Goal: Transaction & Acquisition: Purchase product/service

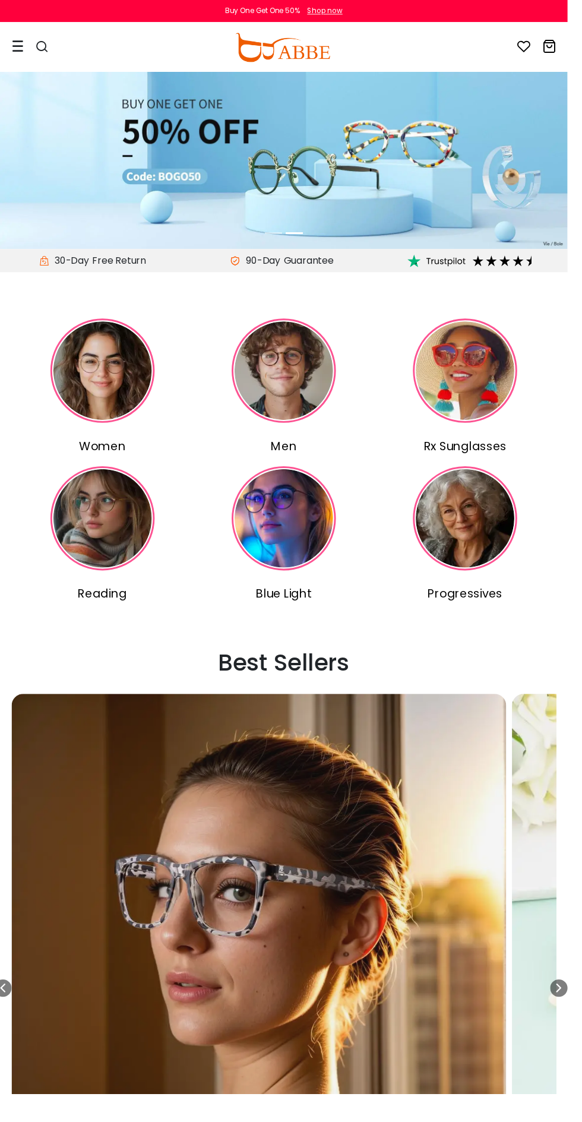
click at [17, 53] on div at bounding box center [18, 48] width 12 height 49
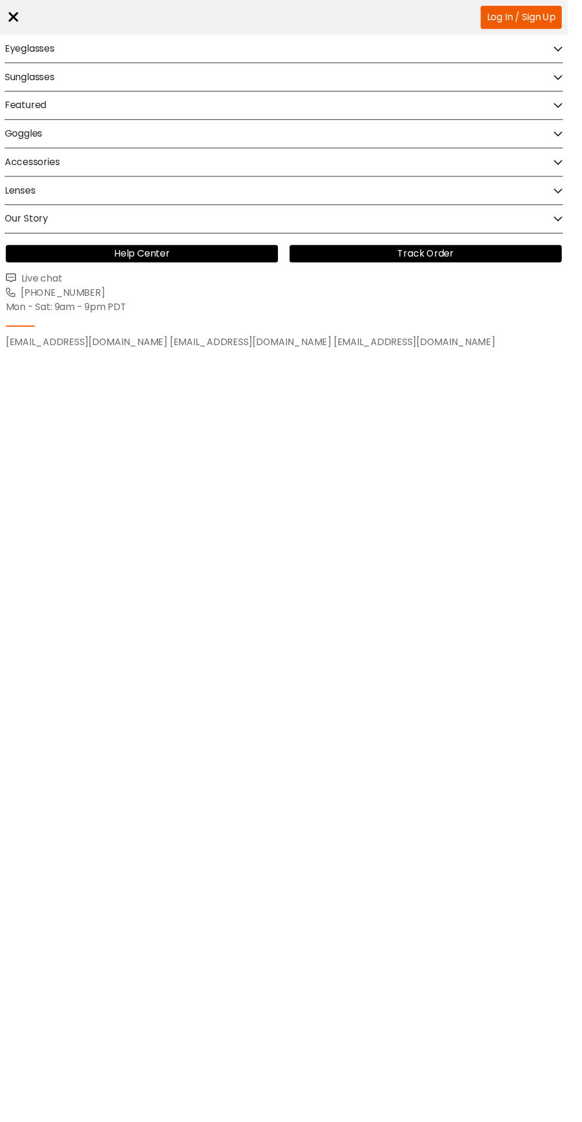
click at [171, 56] on div "Eyeglasses" at bounding box center [291, 50] width 572 height 29
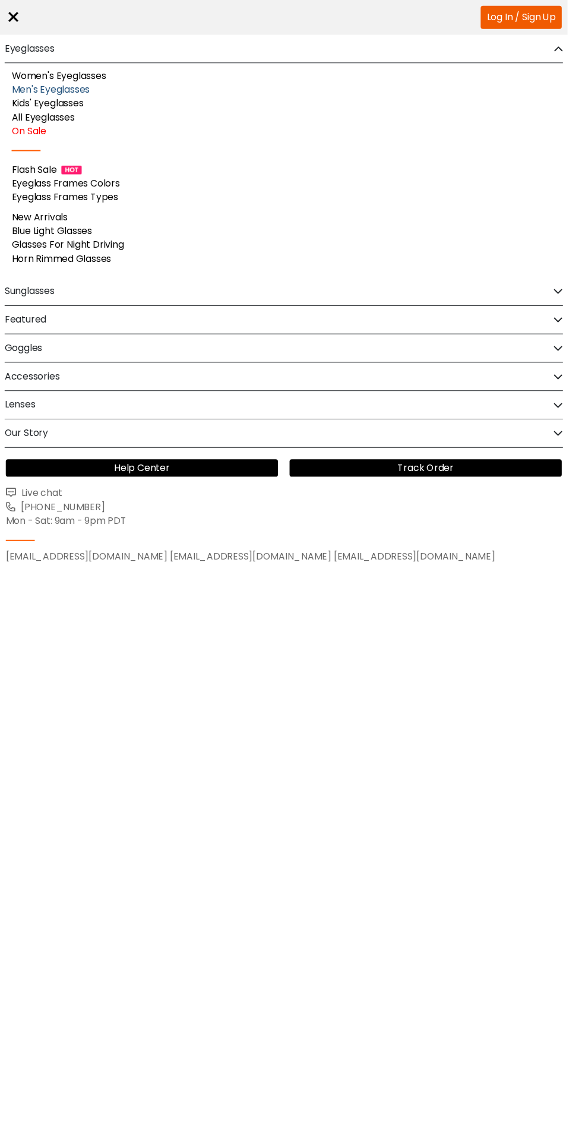
click at [86, 91] on link "Men's Eyeglasses" at bounding box center [52, 92] width 80 height 14
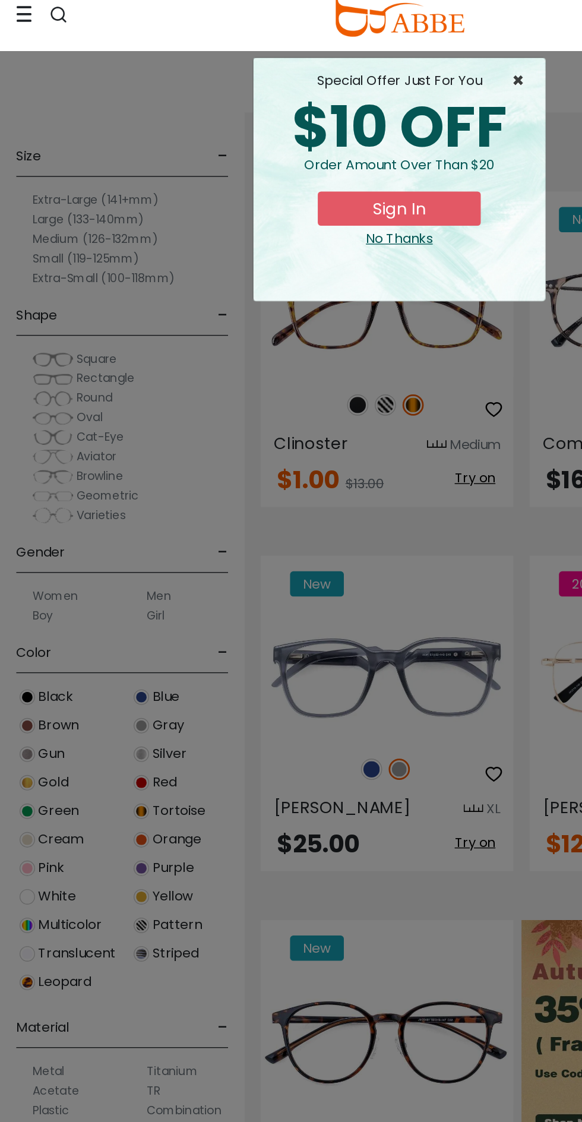
click at [388, 96] on span "×" at bounding box center [380, 95] width 15 height 14
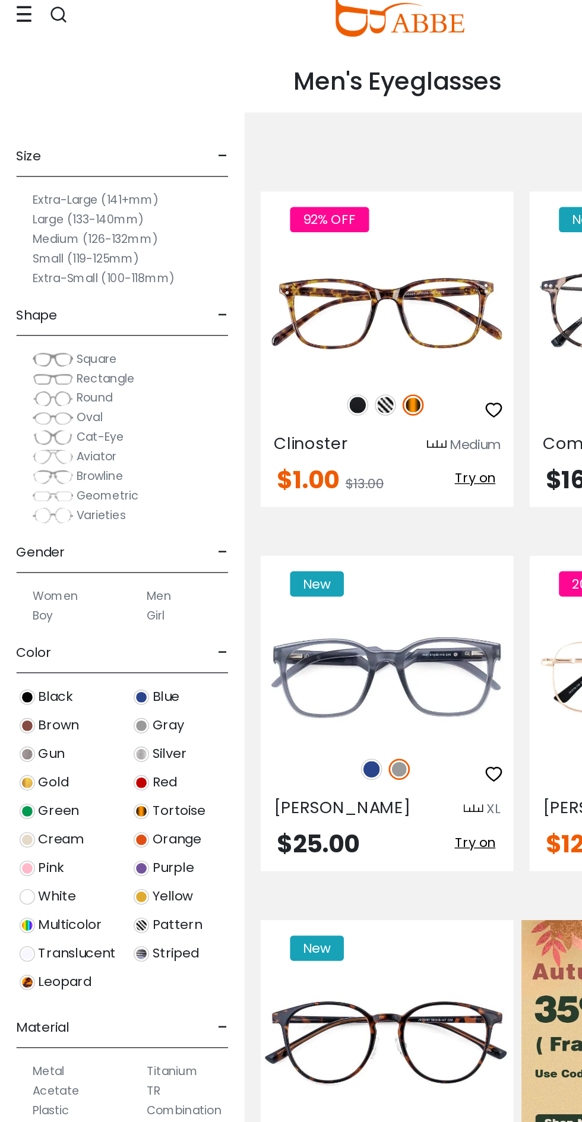
click at [107, 208] on label "Medium (126-132mm)" at bounding box center [69, 211] width 91 height 14
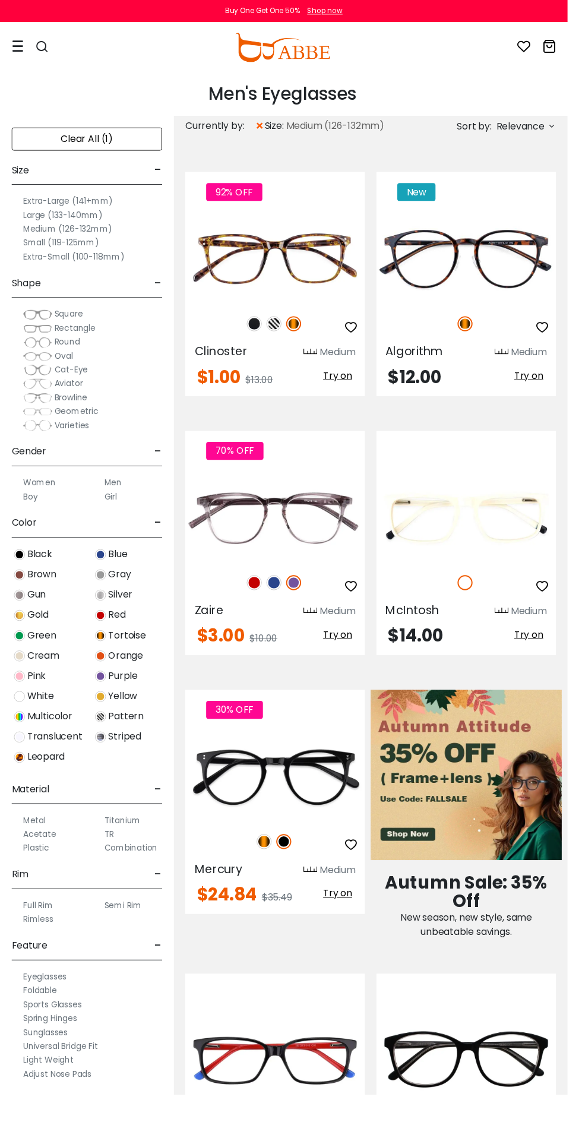
click at [97, 234] on label "Medium (126-132mm)" at bounding box center [69, 234] width 91 height 14
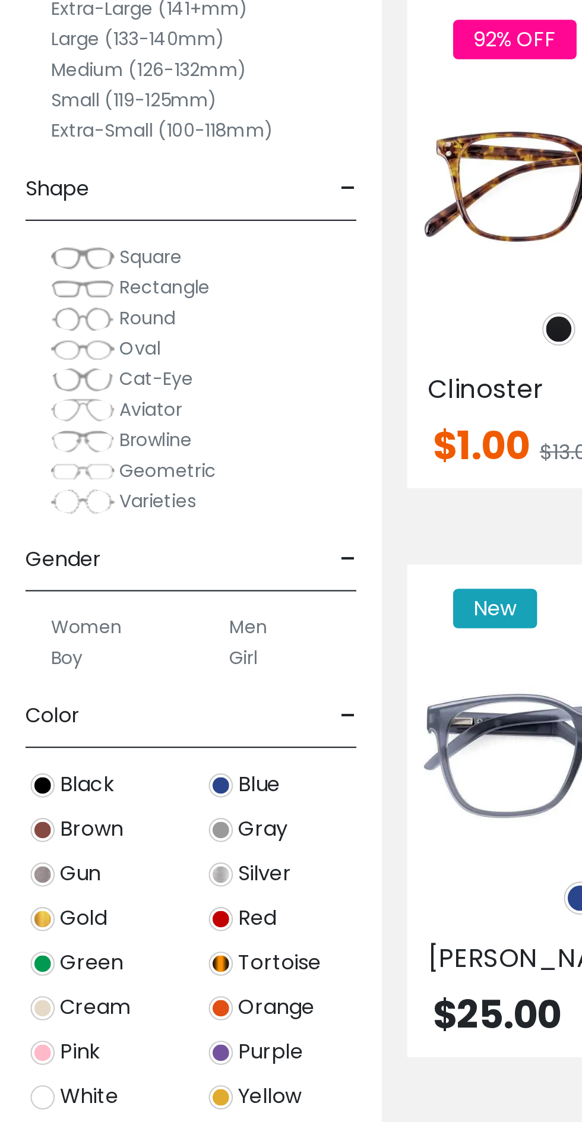
click at [86, 311] on span "Rectangle" at bounding box center [77, 312] width 42 height 12
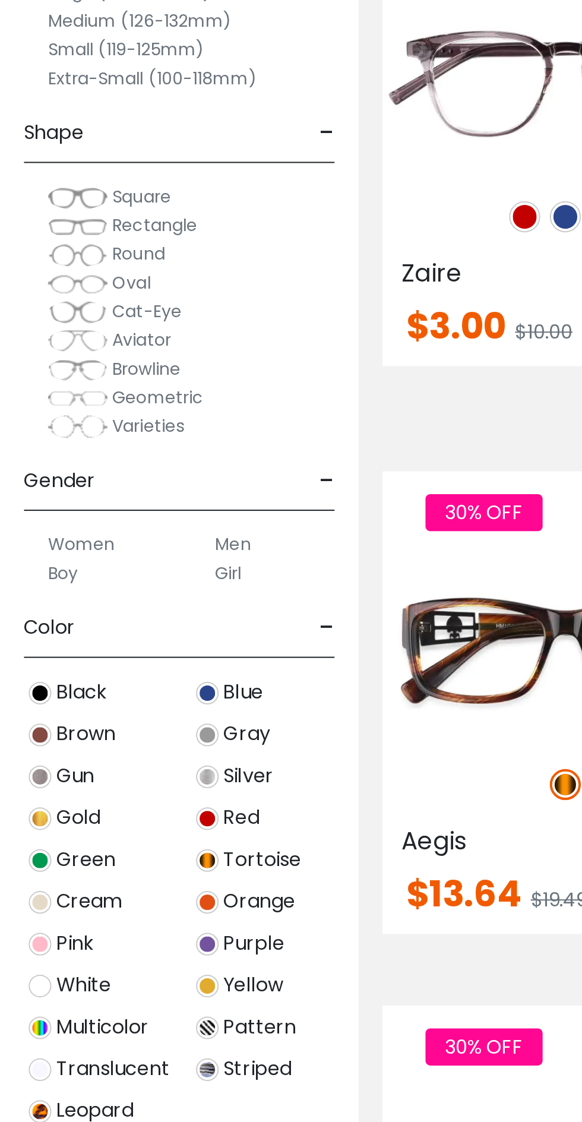
click at [86, 407] on span "Browline" at bounding box center [73, 407] width 34 height 12
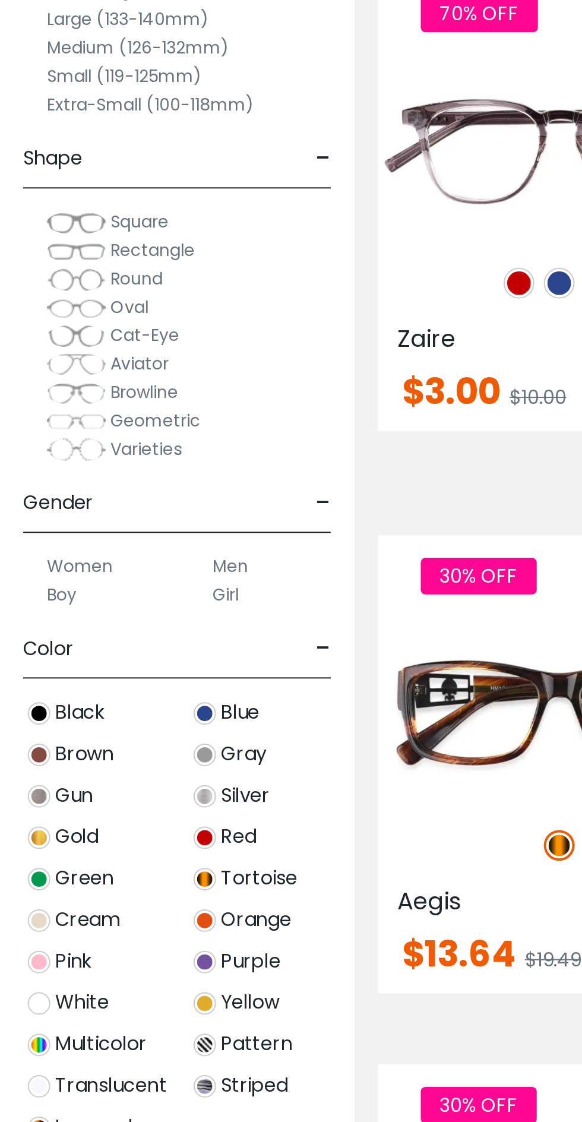
click at [74, 393] on span "Aviator" at bounding box center [70, 393] width 29 height 12
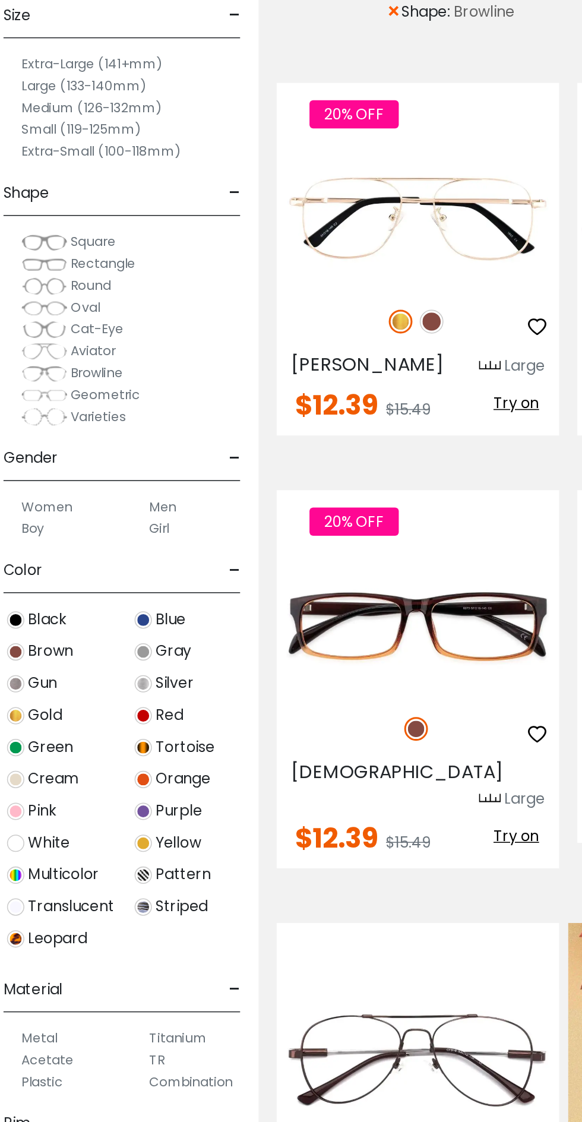
click at [86, 380] on span "Cat-Eye" at bounding box center [73, 379] width 34 height 12
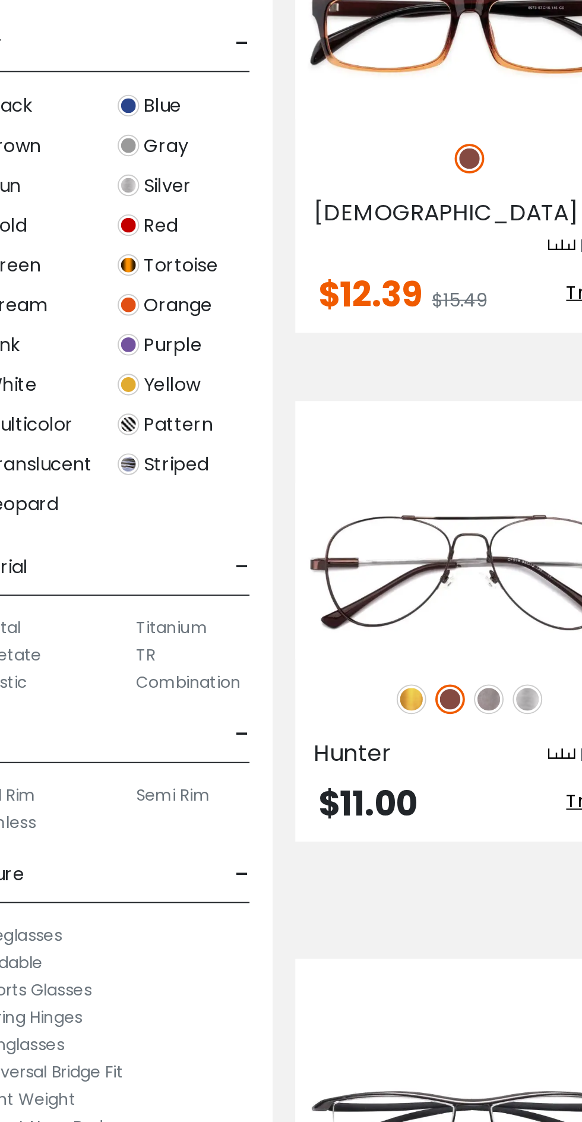
scroll to position [201, 0]
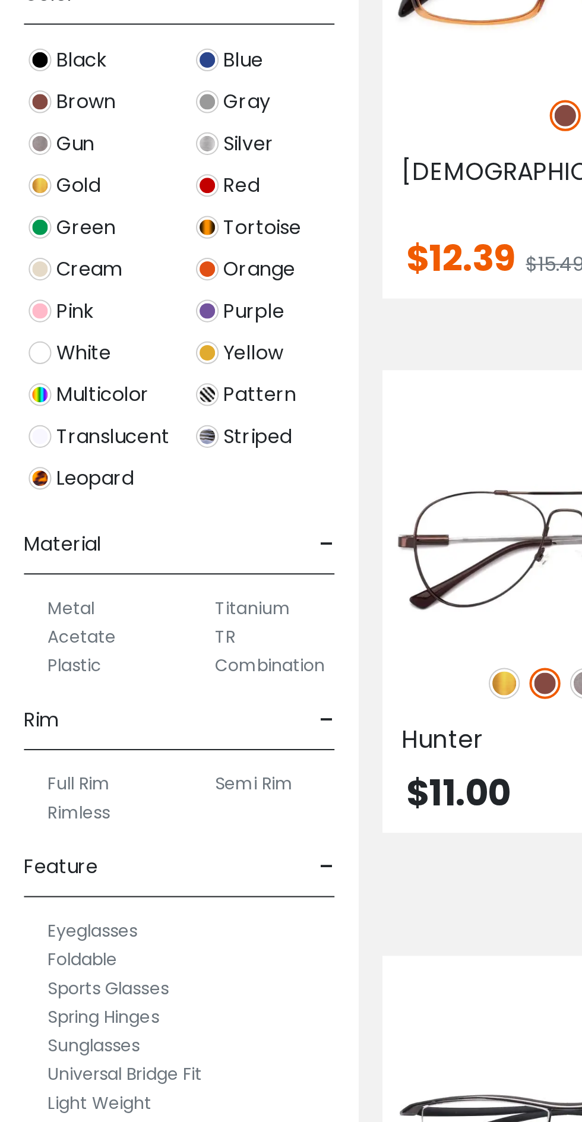
click at [50, 713] on label "Acetate" at bounding box center [41, 718] width 34 height 14
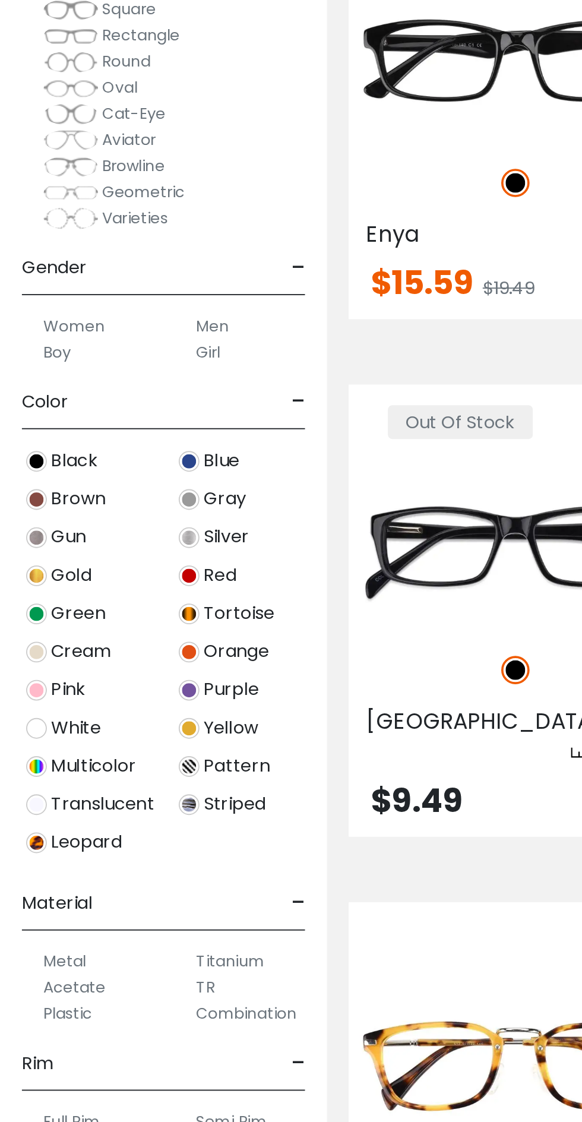
scroll to position [8, 0]
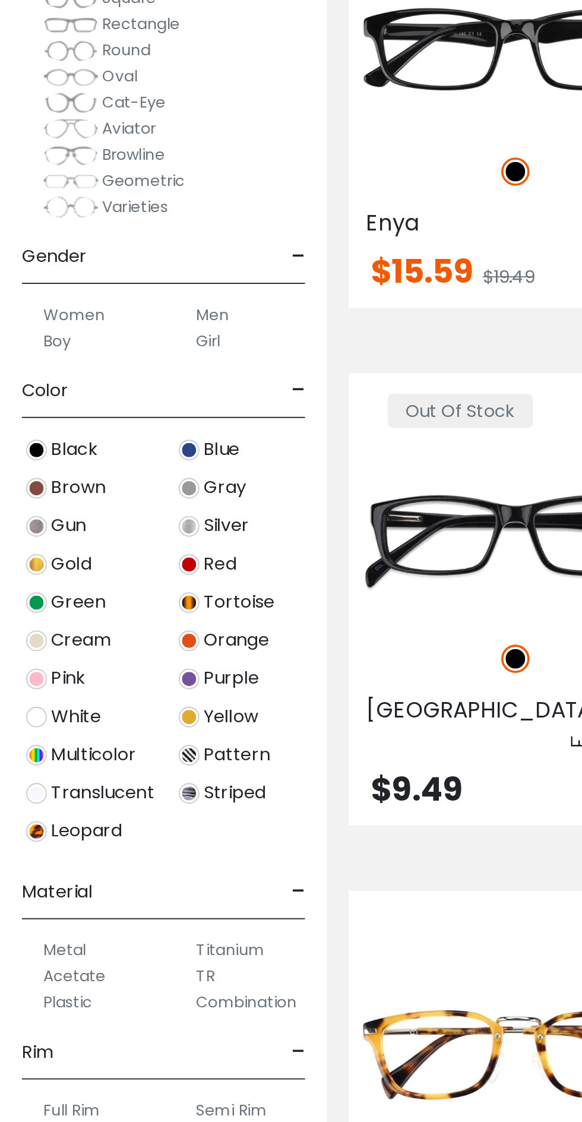
click at [42, 859] on label "Plastic" at bounding box center [37, 861] width 27 height 14
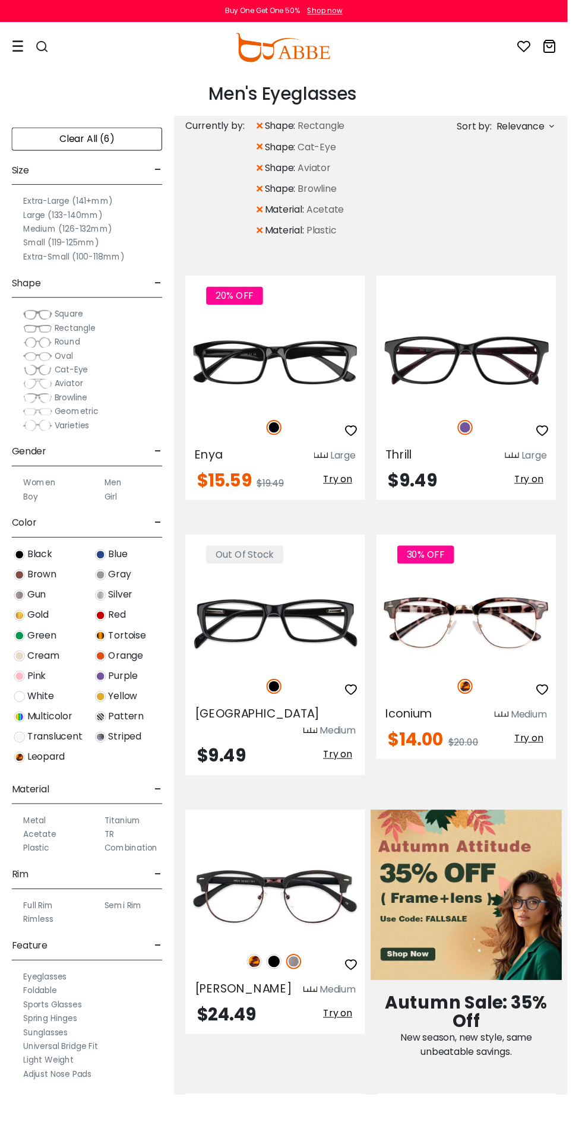
click at [116, 494] on label "Men" at bounding box center [116, 494] width 18 height 14
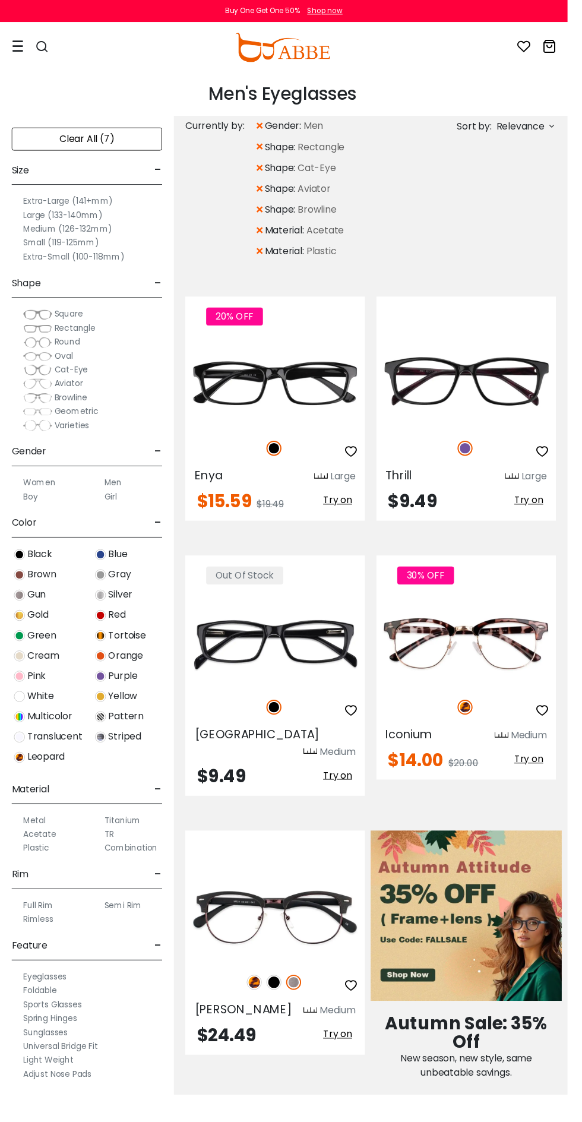
click at [274, 851] on div "Chad Medium $24.49 Try on" at bounding box center [282, 966] width 184 height 230
click at [26, 56] on div at bounding box center [37, 49] width 50 height 50
